Goal: Information Seeking & Learning: Learn about a topic

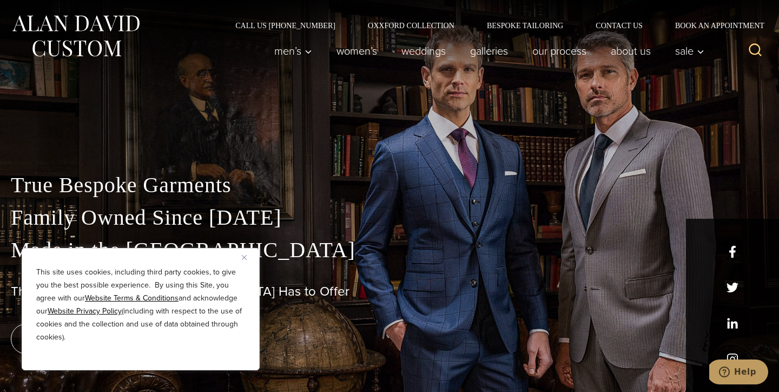
click at [243, 256] on img "Close" at bounding box center [244, 257] width 5 height 5
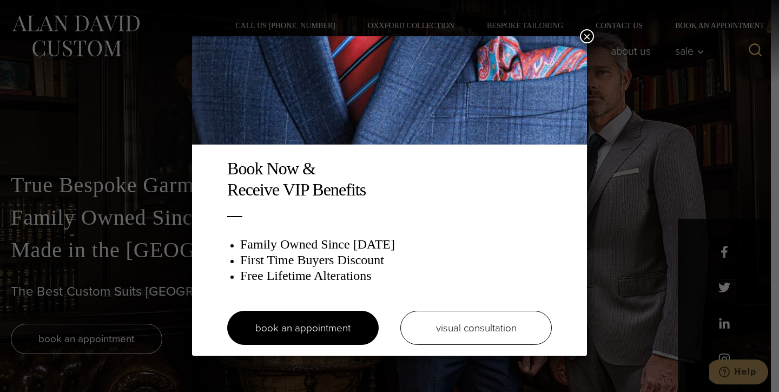
click at [585, 39] on button "×" at bounding box center [587, 36] width 14 height 14
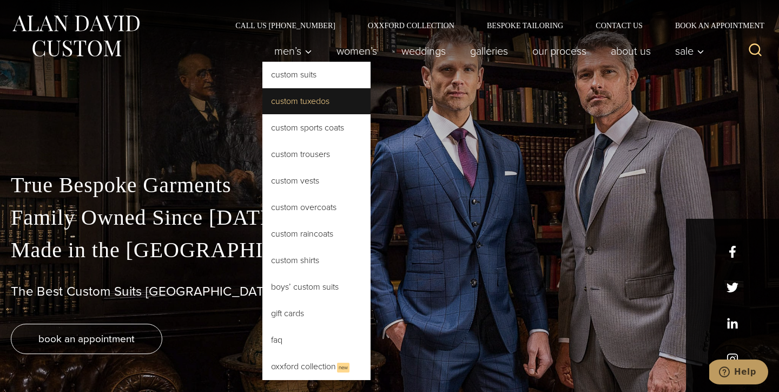
click at [297, 102] on link "Custom Tuxedos" at bounding box center [316, 101] width 108 height 26
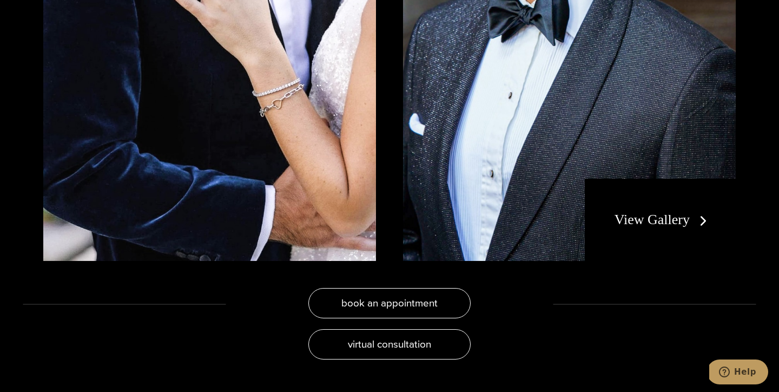
scroll to position [2122, 0]
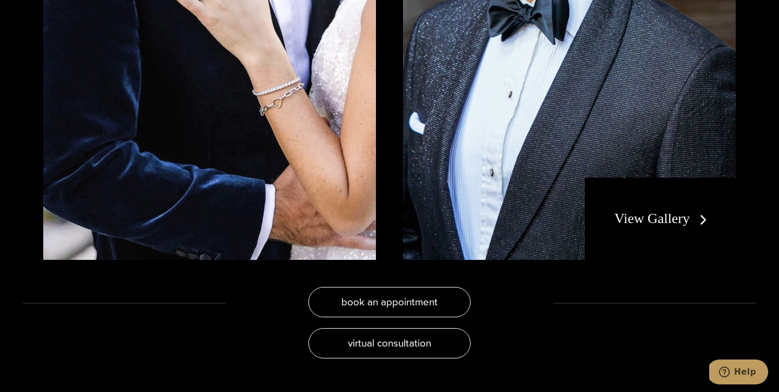
click at [648, 219] on link "View Gallery" at bounding box center [663, 218] width 97 height 16
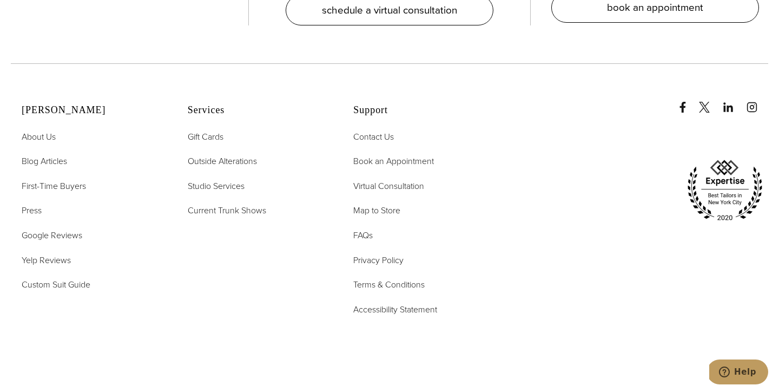
scroll to position [5503, 0]
